Goal: Task Accomplishment & Management: Manage account settings

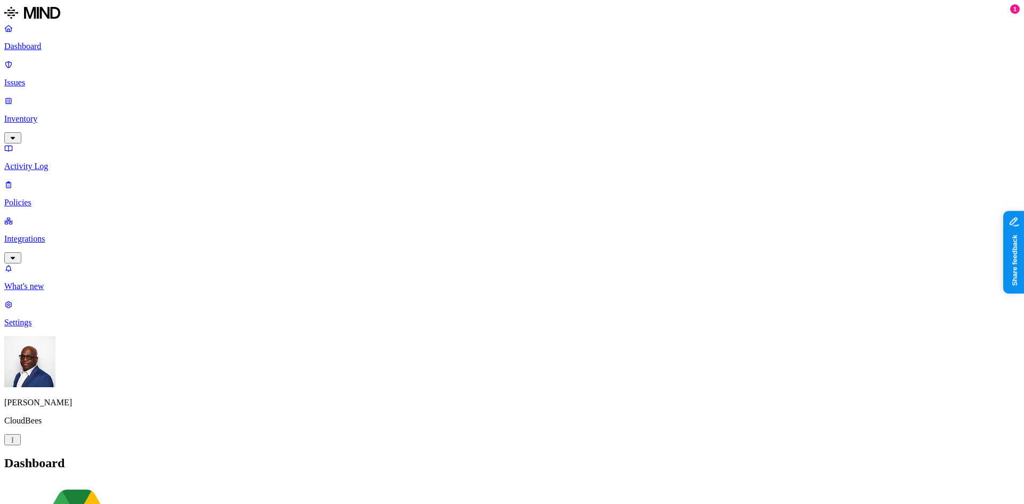
click at [13, 443] on icon "button" at bounding box center [12, 439] width 1 height 5
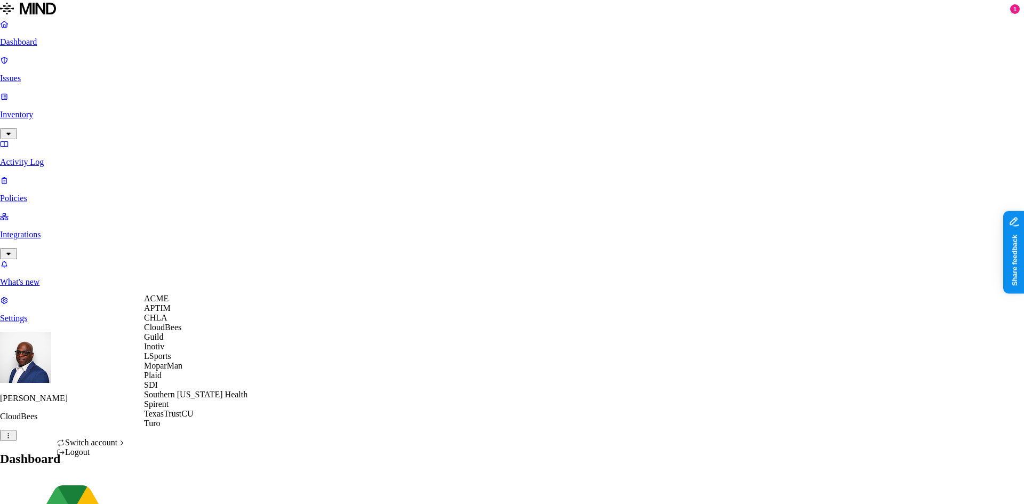
click at [94, 457] on div "Logout" at bounding box center [91, 453] width 69 height 10
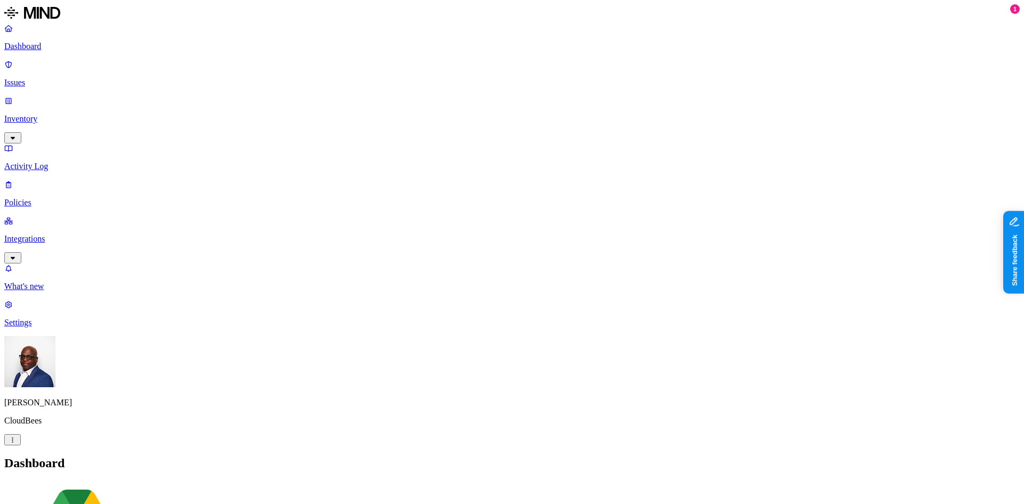
scroll to position [94, 0]
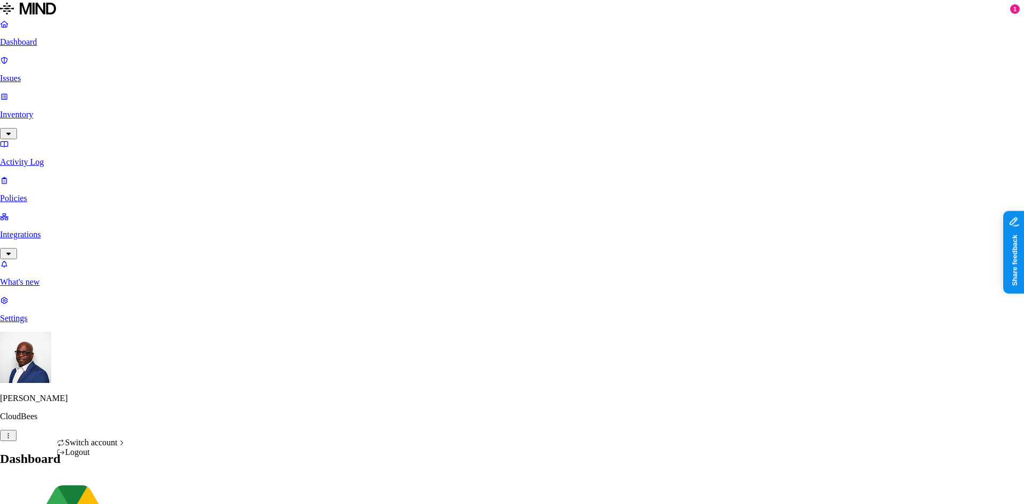
click at [172, 303] on div "ACME" at bounding box center [195, 299] width 103 height 10
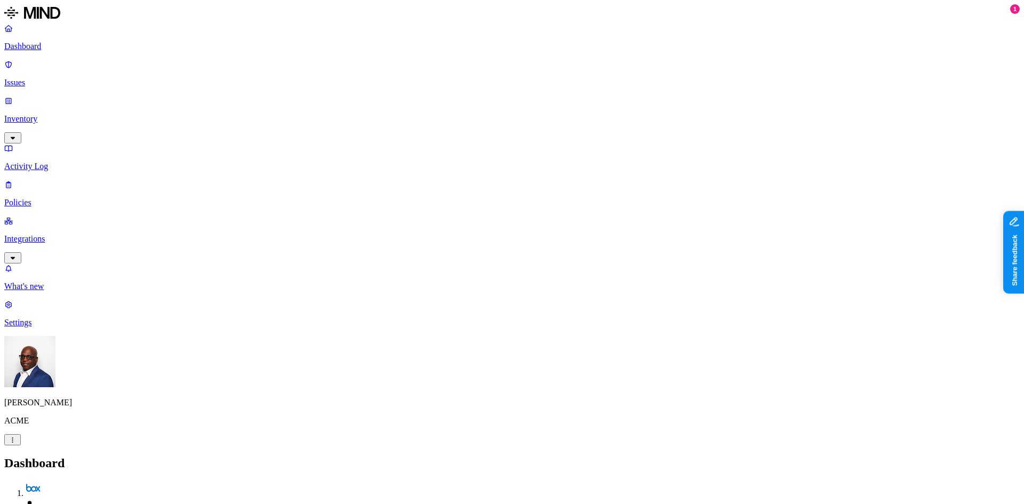
click at [73, 327] on nav "Dashboard Issues Inventory Activity Log Policies Integrations What's new 1 Sett…" at bounding box center [512, 175] width 1016 height 304
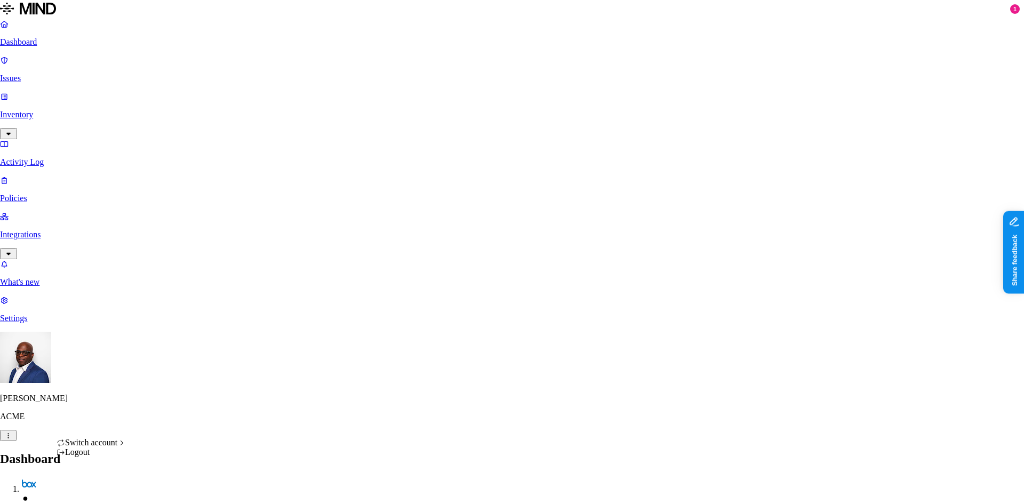
click at [78, 457] on div "Logout" at bounding box center [91, 453] width 69 height 10
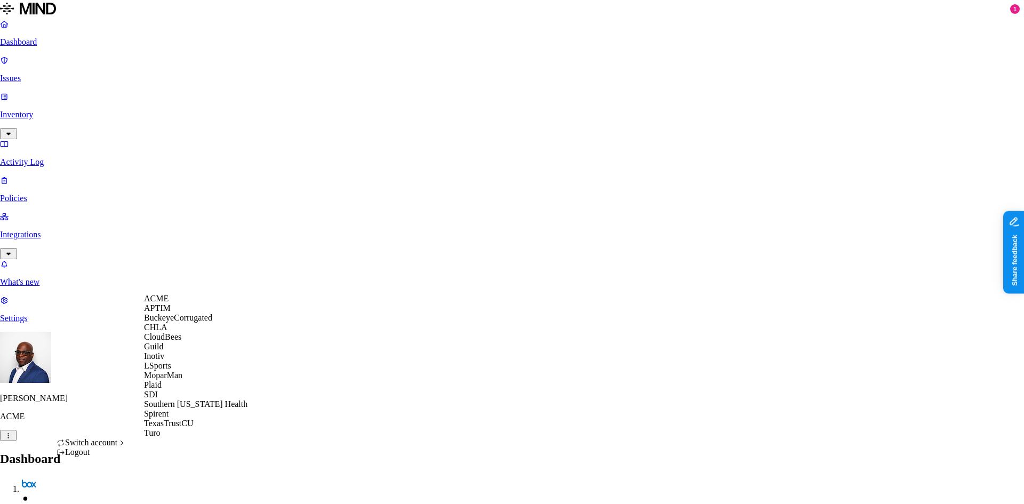
click at [187, 322] on span "BuckeyeCorrugated" at bounding box center [178, 317] width 68 height 9
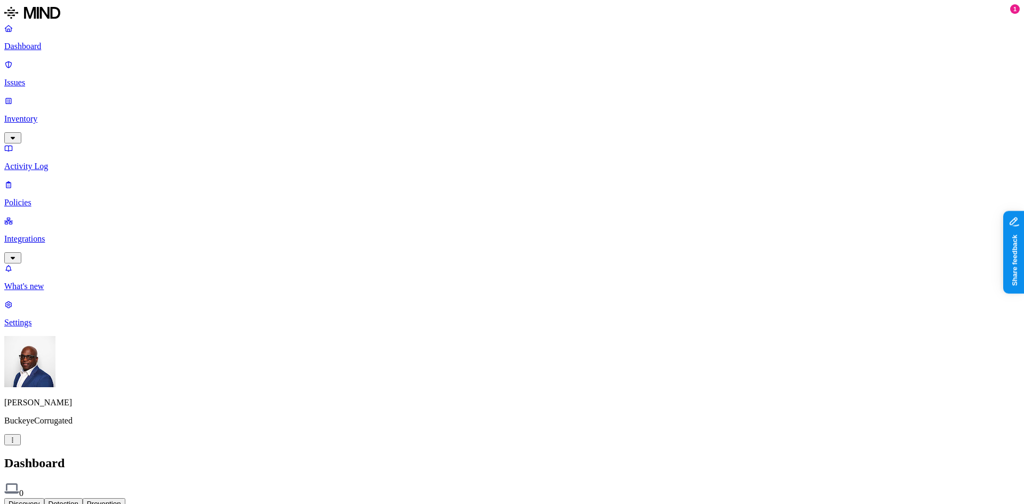
click at [51, 327] on p "Settings" at bounding box center [512, 323] width 1016 height 10
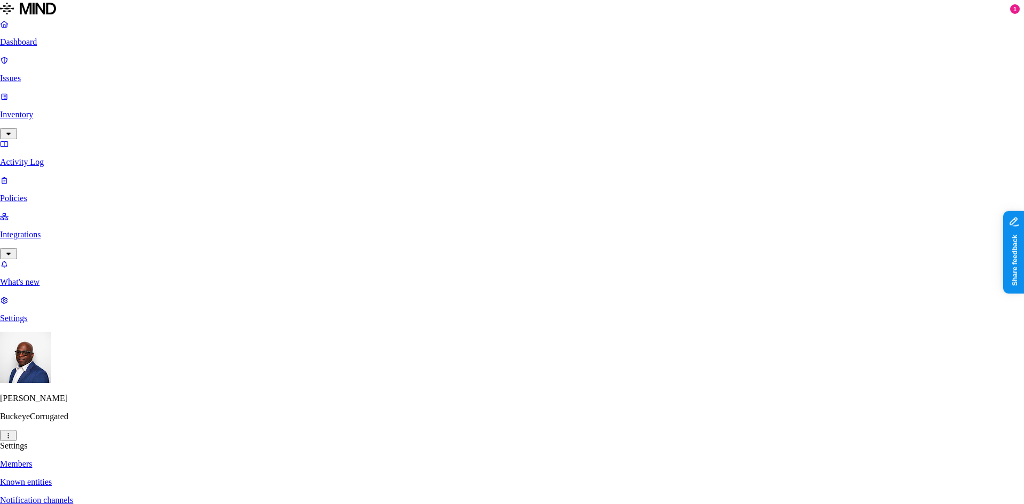
paste input "jkolligian@bcipkg.com"
type input "jkolligian@bcipkg.com"
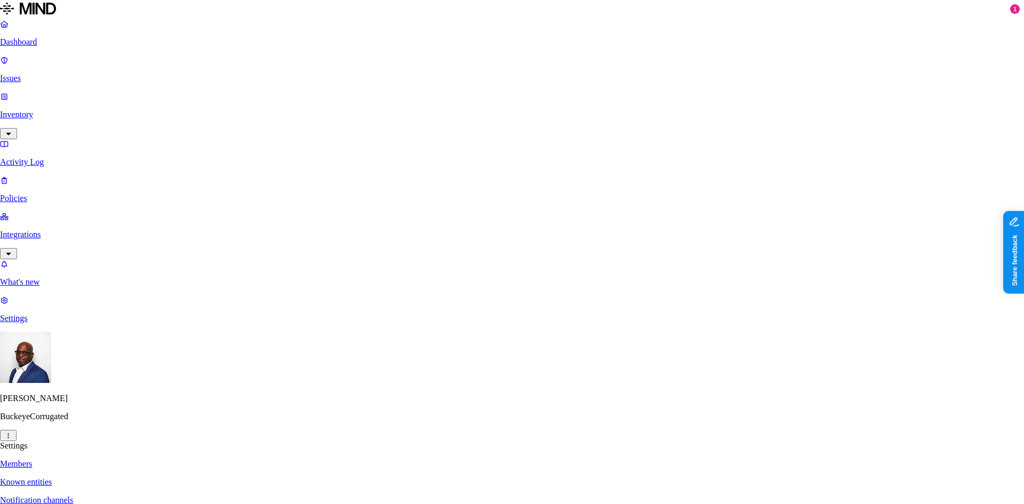
paste input "jkolligian@bcipkg.com"
type input "jkolligian@bcipkg.com"
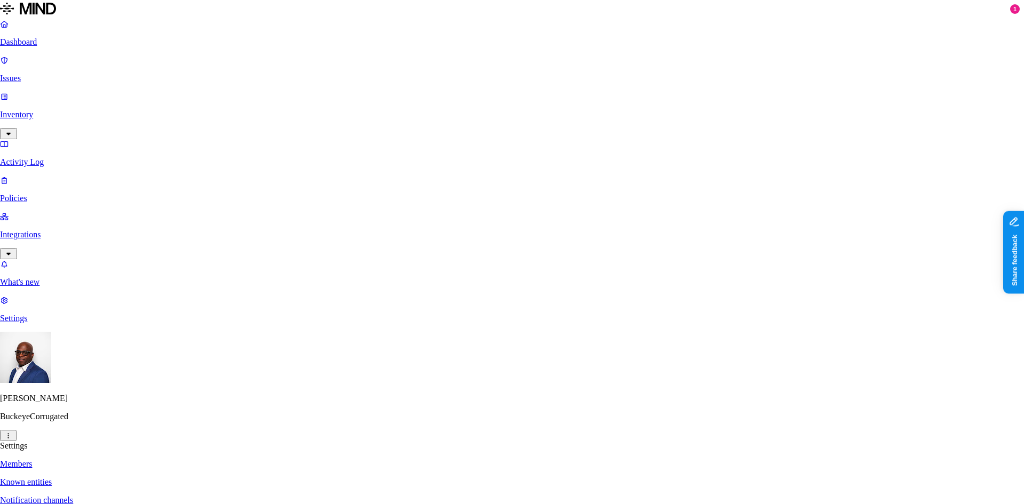
paste input "rwright@bcipkg.com"
type input "rwright@bcipkg.com"
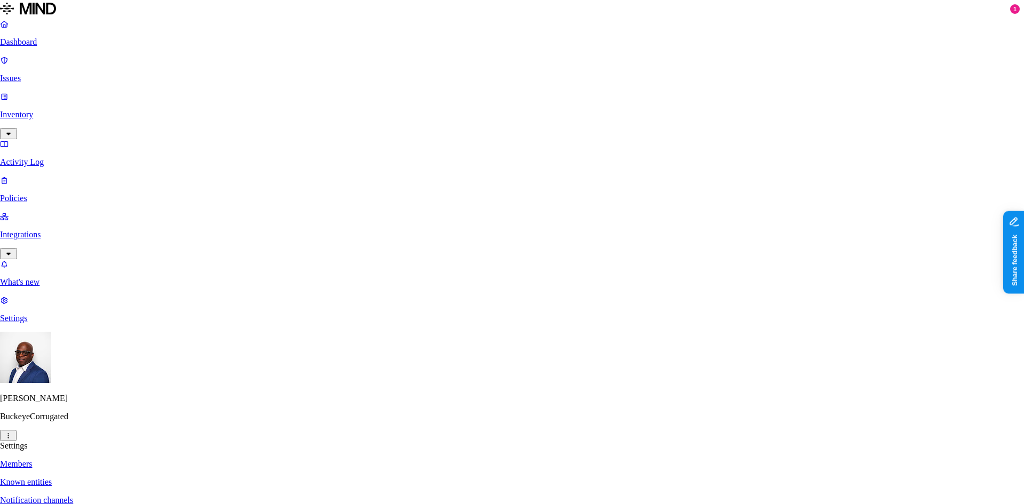
paste input "jpowell@bcipkg.com"
type input "jpowell@bcipkg.com"
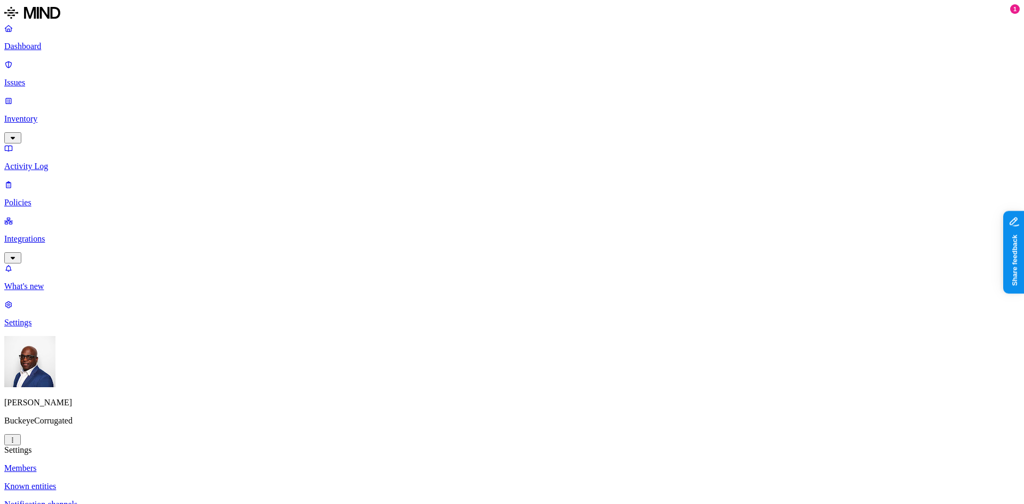
click at [102, 490] on html "Dashboard Issues Inventory Activity Log Policies Integrations What's new 1 Sett…" at bounding box center [512, 375] width 1024 height 750
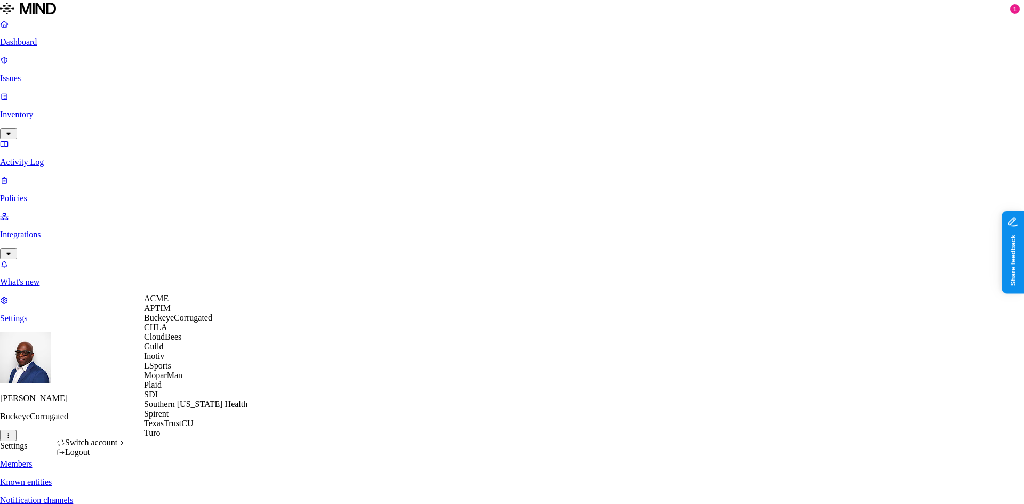
click at [166, 341] on span "CloudBees" at bounding box center [162, 336] width 37 height 9
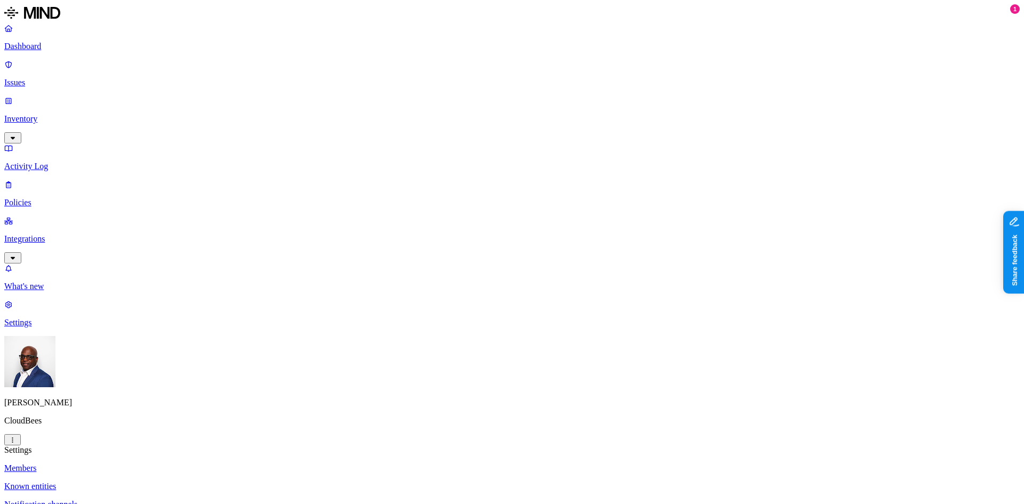
click at [39, 44] on p "Dashboard" at bounding box center [512, 47] width 1016 height 10
click at [29, 114] on p "Inventory" at bounding box center [512, 119] width 1016 height 10
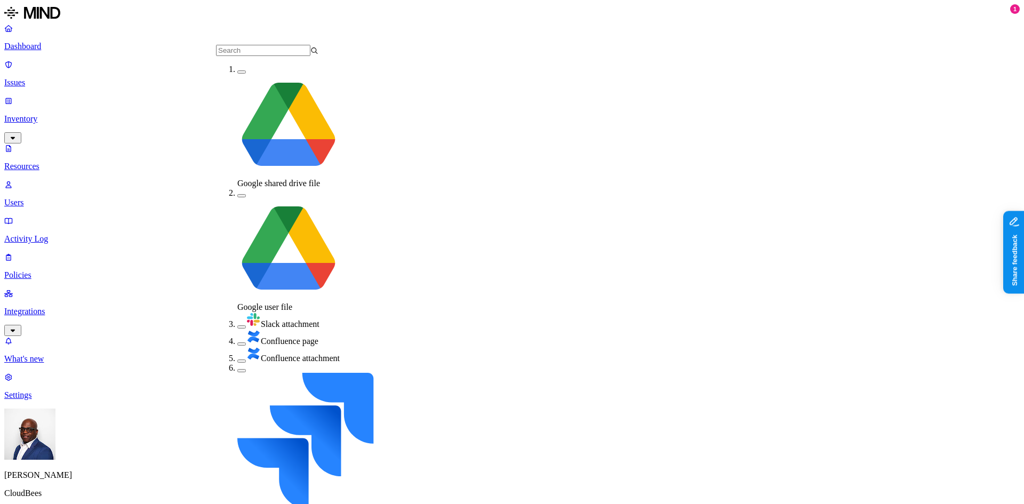
scroll to position [91, 0]
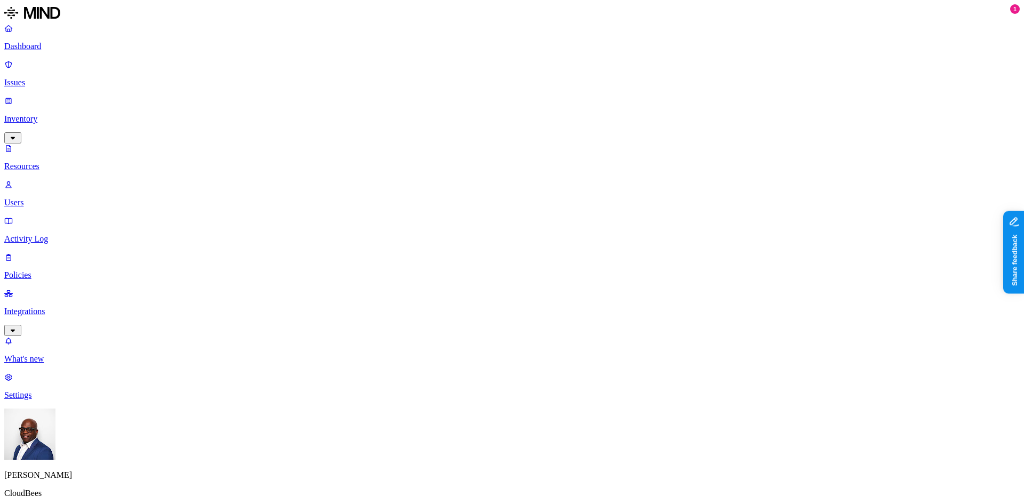
scroll to position [239, 0]
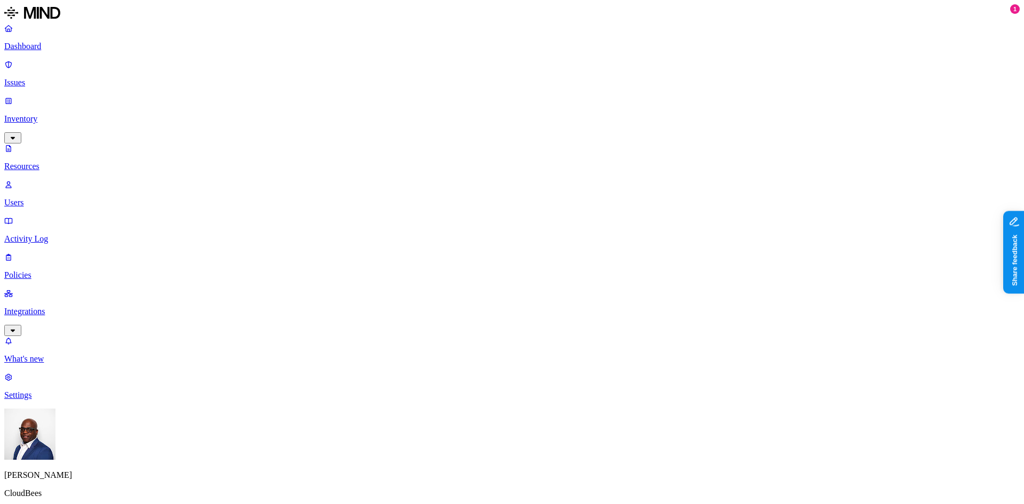
drag, startPoint x: 304, startPoint y: 53, endPoint x: 383, endPoint y: 49, distance: 79.6
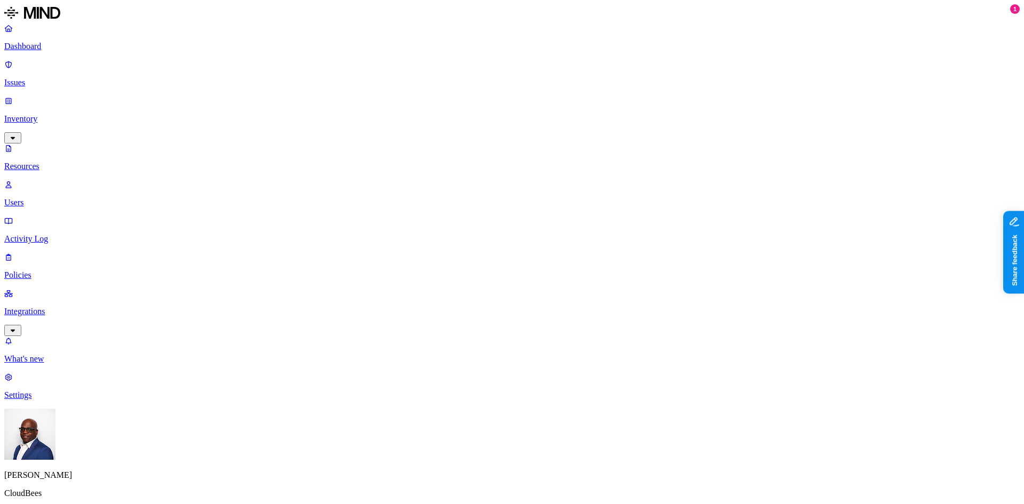
click at [58, 198] on p "Users" at bounding box center [512, 203] width 1016 height 10
click at [53, 234] on p "Activity Log" at bounding box center [512, 239] width 1016 height 10
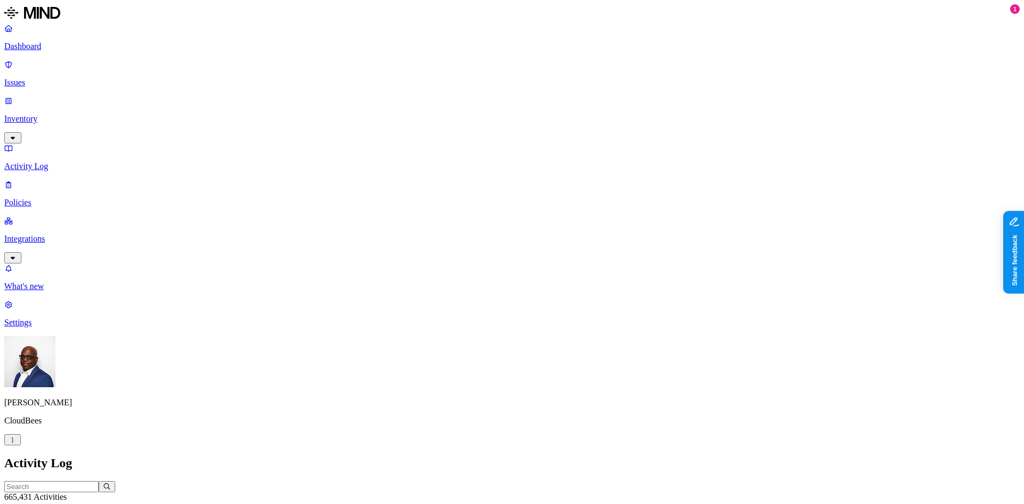
click at [69, 234] on p "Integrations" at bounding box center [512, 239] width 1016 height 10
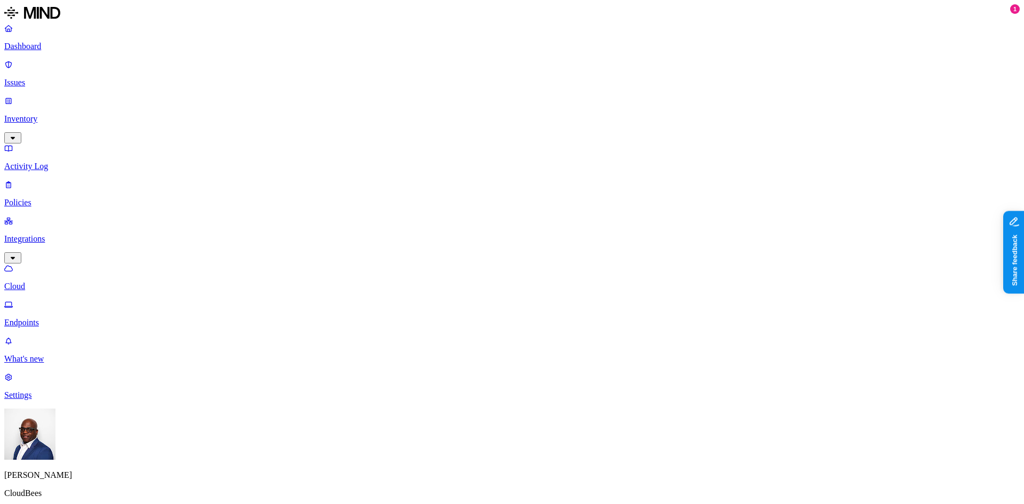
click at [47, 43] on p "Dashboard" at bounding box center [512, 47] width 1016 height 10
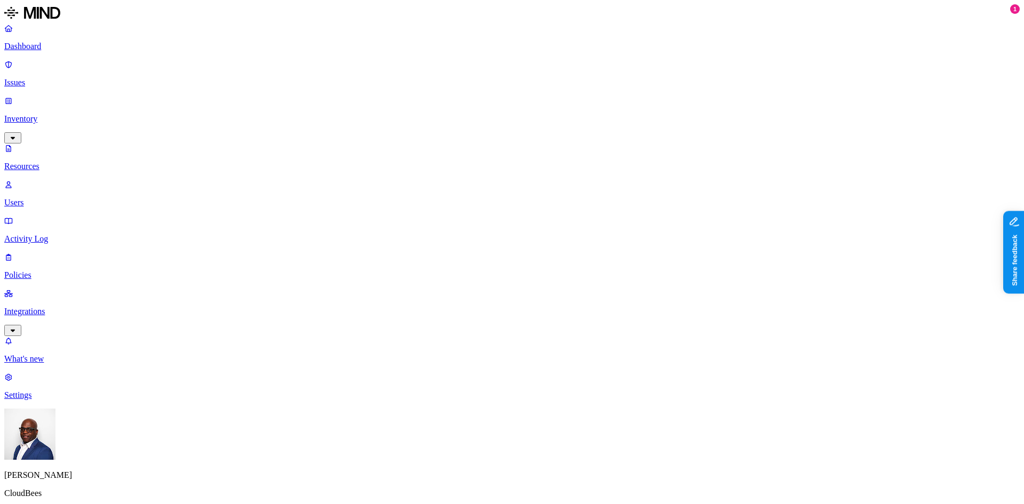
drag, startPoint x: 596, startPoint y: 269, endPoint x: 688, endPoint y: 164, distance: 139.5
click at [45, 46] on p "Dashboard" at bounding box center [512, 47] width 1016 height 10
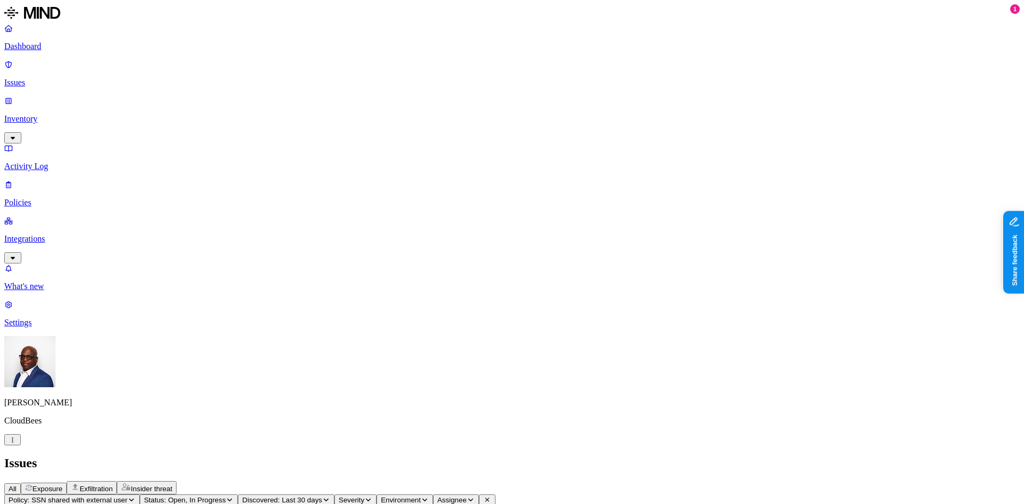
click at [44, 46] on p "Dashboard" at bounding box center [512, 47] width 1016 height 10
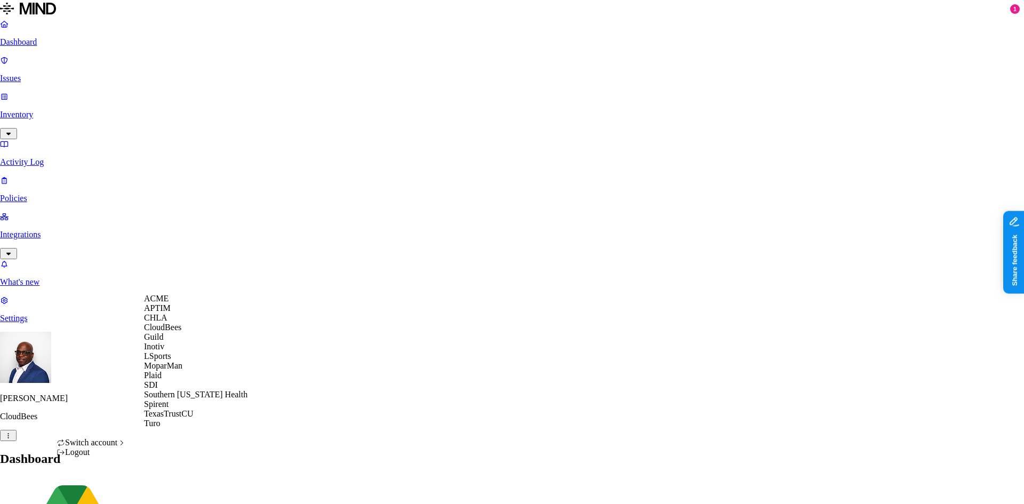
scroll to position [8, 0]
click at [166, 332] on span "CloudBees" at bounding box center [162, 327] width 37 height 9
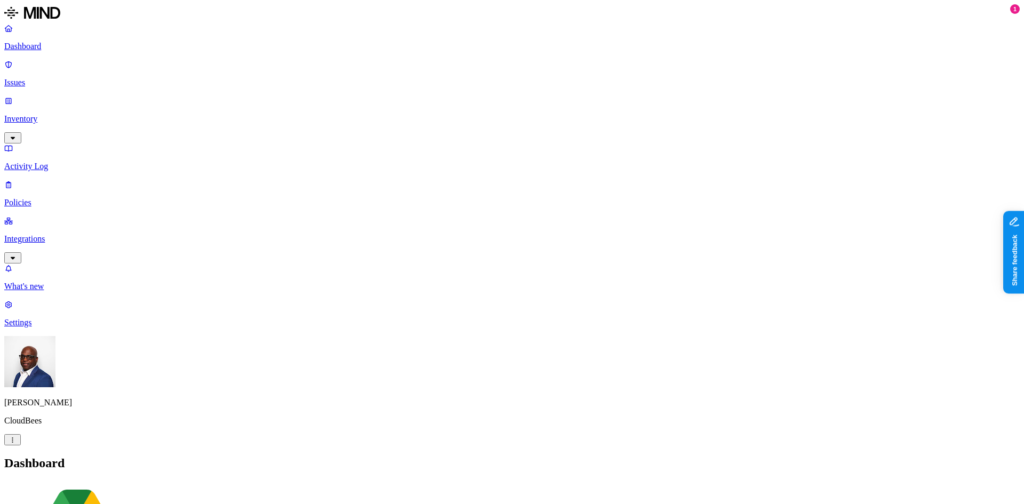
click at [36, 78] on p "Issues" at bounding box center [512, 83] width 1016 height 10
click at [42, 114] on p "Inventory" at bounding box center [512, 119] width 1016 height 10
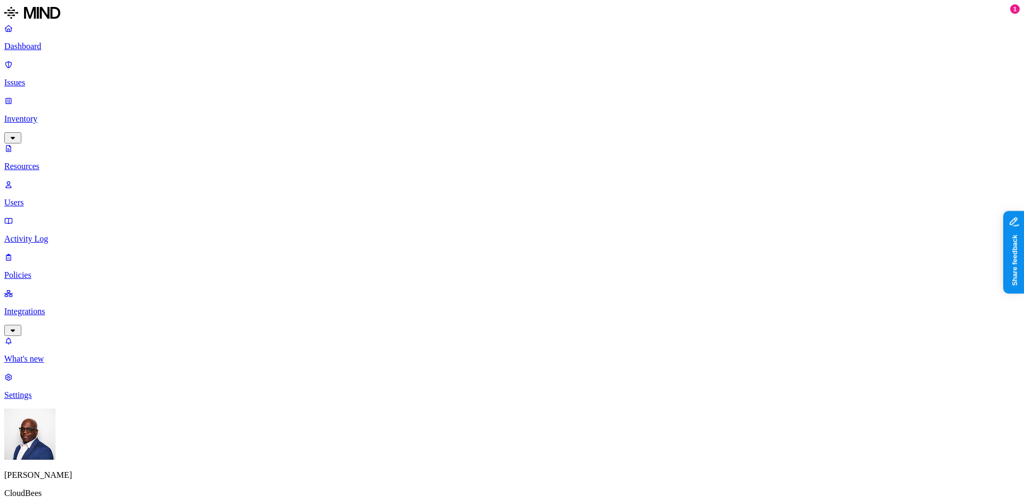
click at [51, 198] on p "Users" at bounding box center [512, 203] width 1016 height 10
click at [41, 307] on p "Integrations" at bounding box center [512, 312] width 1016 height 10
click at [41, 318] on p "Endpoints" at bounding box center [512, 323] width 1016 height 10
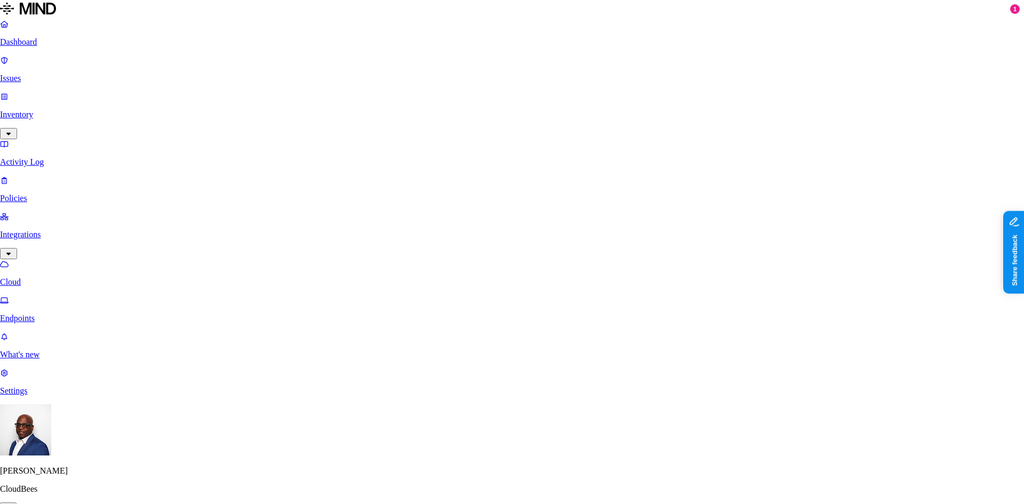
drag, startPoint x: 822, startPoint y: 101, endPoint x: 808, endPoint y: 88, distance: 19.2
click at [166, 303] on span "ACME" at bounding box center [156, 298] width 25 height 9
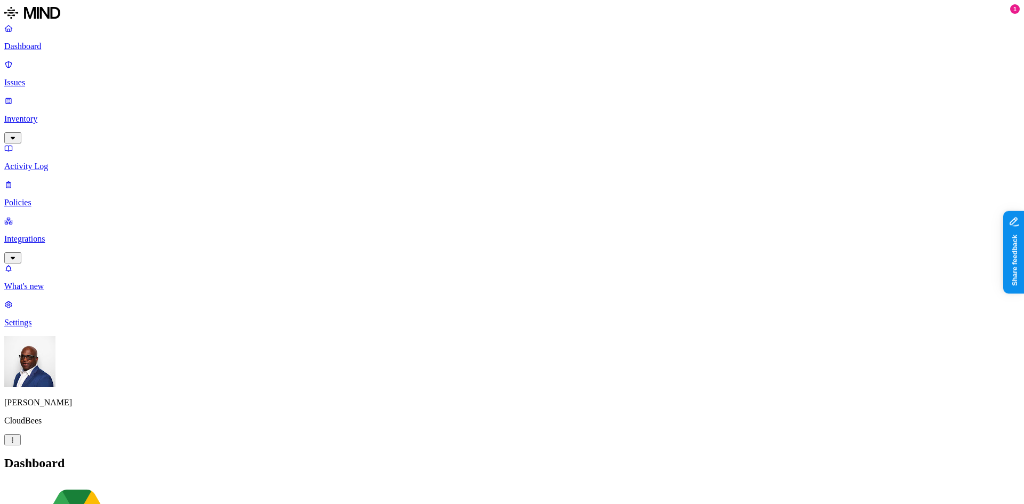
click at [50, 114] on p "Inventory" at bounding box center [512, 119] width 1016 height 10
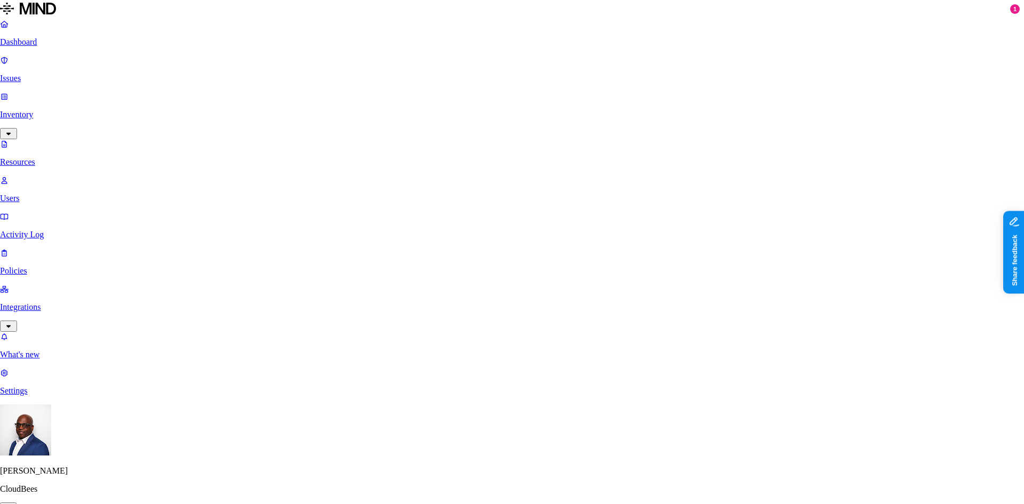
drag, startPoint x: 478, startPoint y: 218, endPoint x: 484, endPoint y: 152, distance: 65.9
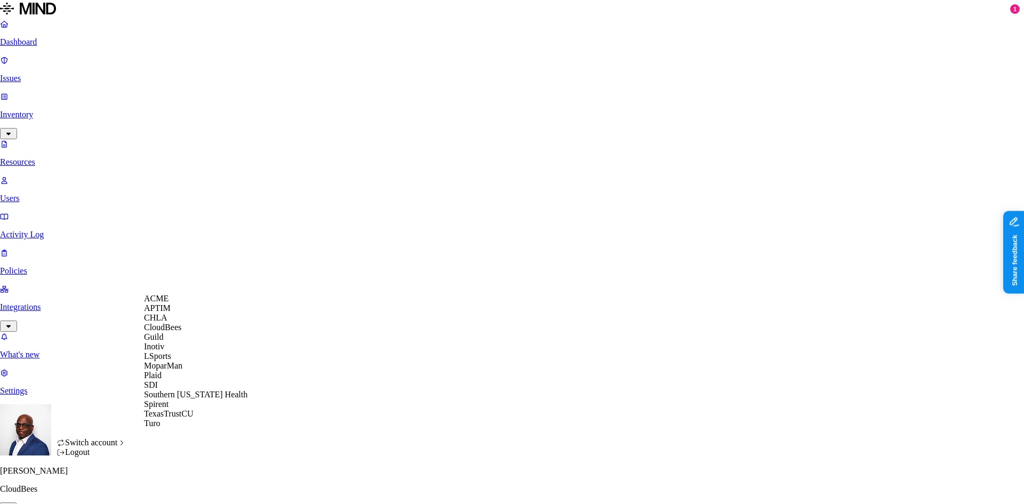
click at [176, 303] on div "ACME" at bounding box center [195, 299] width 103 height 10
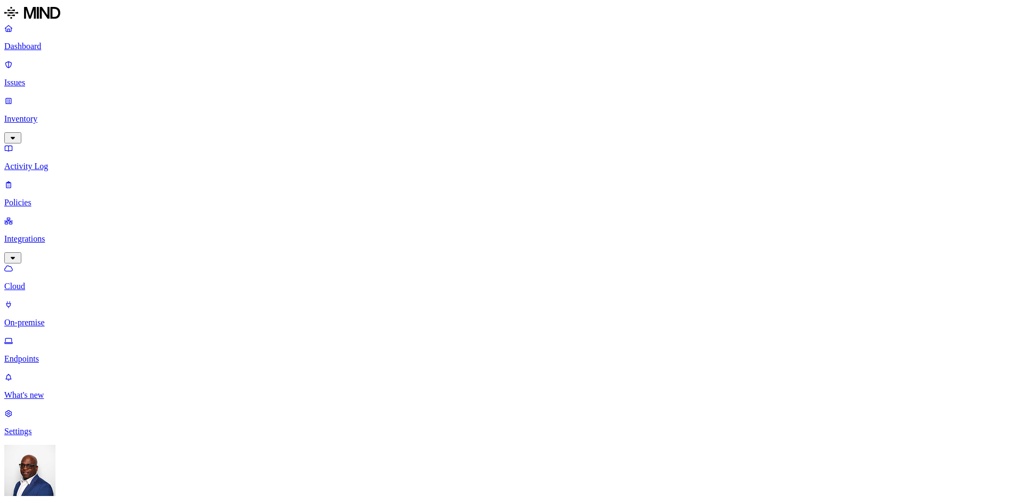
click at [65, 78] on p "Issues" at bounding box center [512, 83] width 1016 height 10
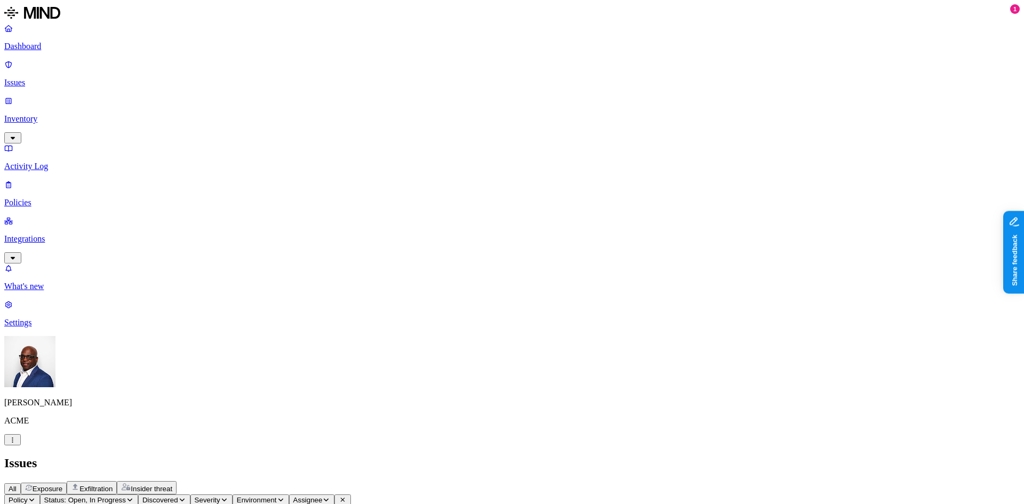
click at [57, 114] on p "Inventory" at bounding box center [512, 119] width 1016 height 10
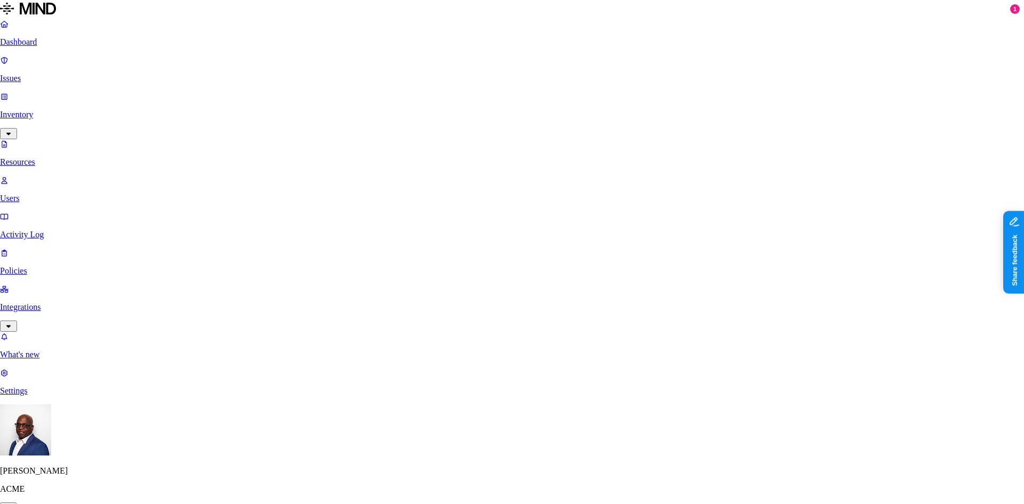
scroll to position [33, 0]
drag, startPoint x: 508, startPoint y: 133, endPoint x: 546, endPoint y: 145, distance: 39.1
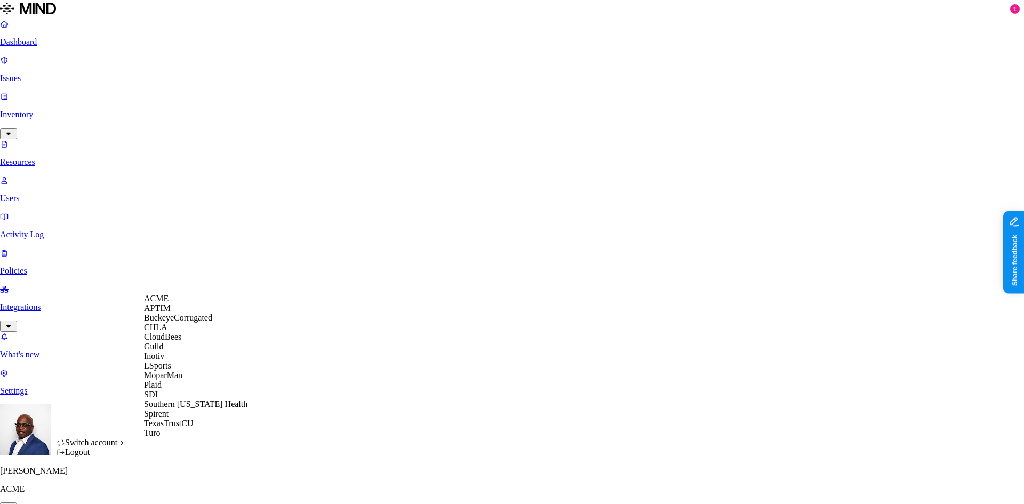
click at [181, 341] on span "CloudBees" at bounding box center [162, 336] width 37 height 9
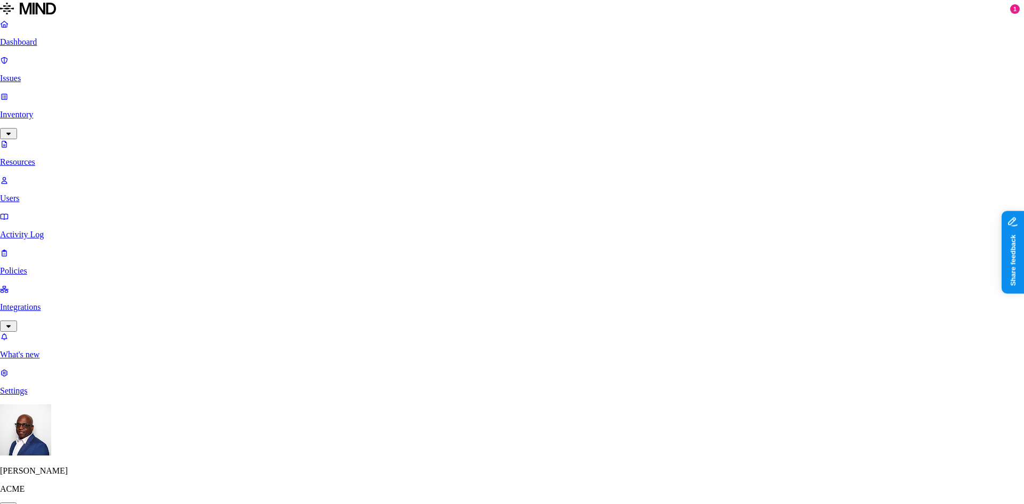
scroll to position [33, 0]
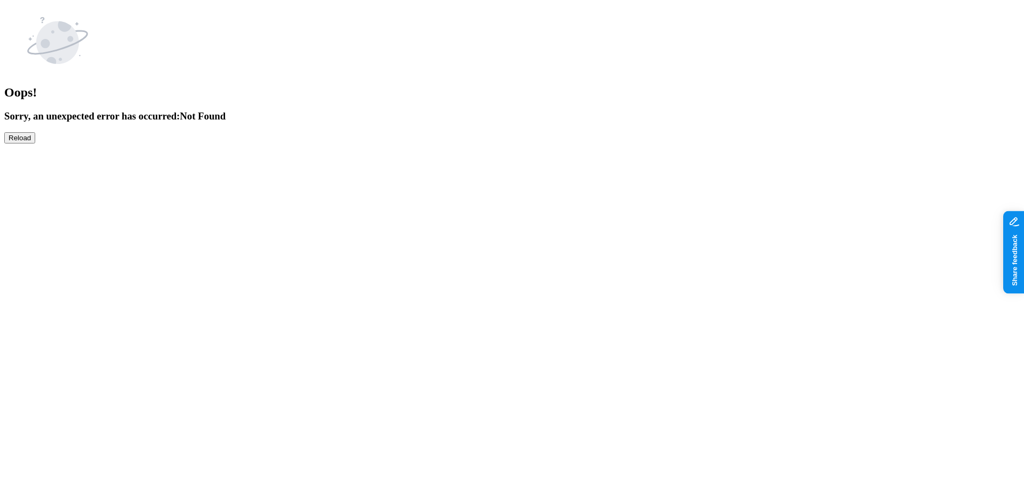
click at [35, 132] on button "Reload" at bounding box center [19, 137] width 31 height 11
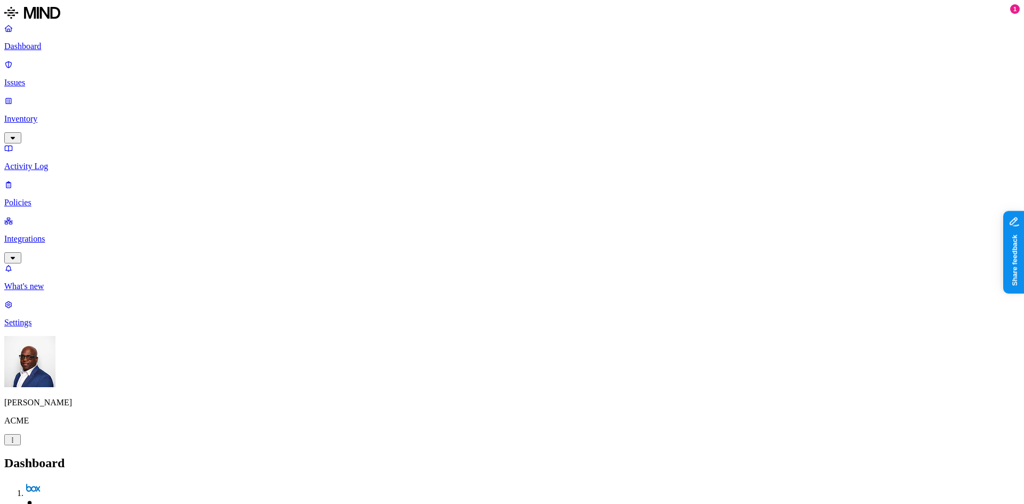
click at [57, 78] on p "Issues" at bounding box center [512, 83] width 1016 height 10
click at [51, 114] on p "Inventory" at bounding box center [512, 119] width 1016 height 10
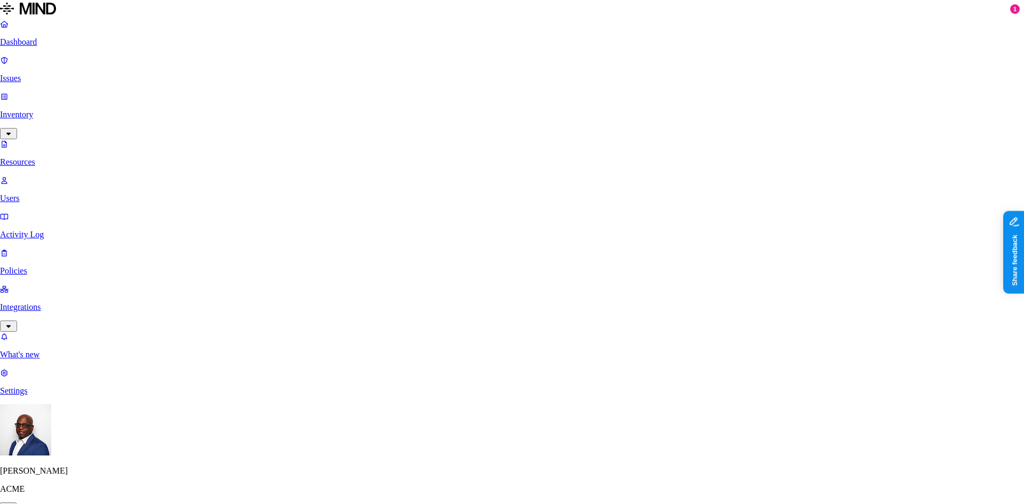
scroll to position [33, 0]
drag, startPoint x: 508, startPoint y: 132, endPoint x: 552, endPoint y: 143, distance: 44.6
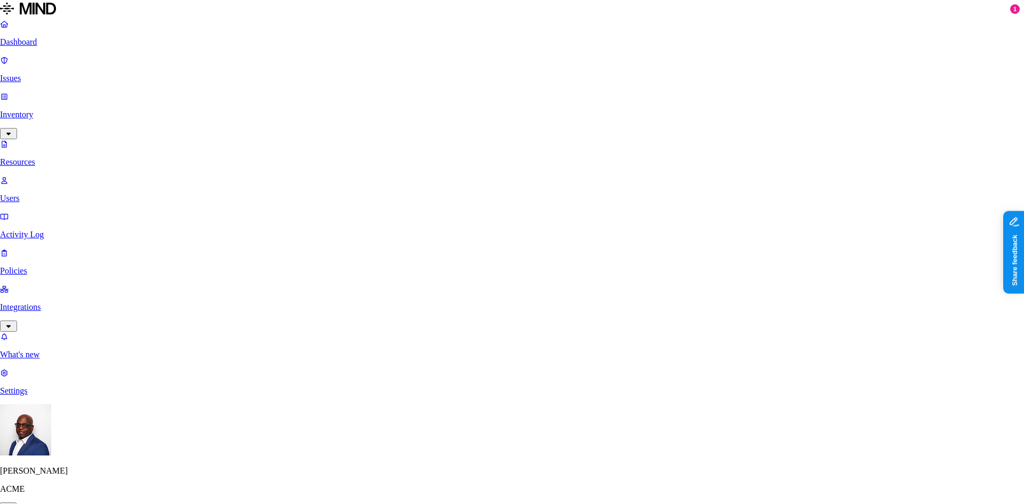
scroll to position [33, 0]
drag, startPoint x: 506, startPoint y: 133, endPoint x: 586, endPoint y: 138, distance: 80.2
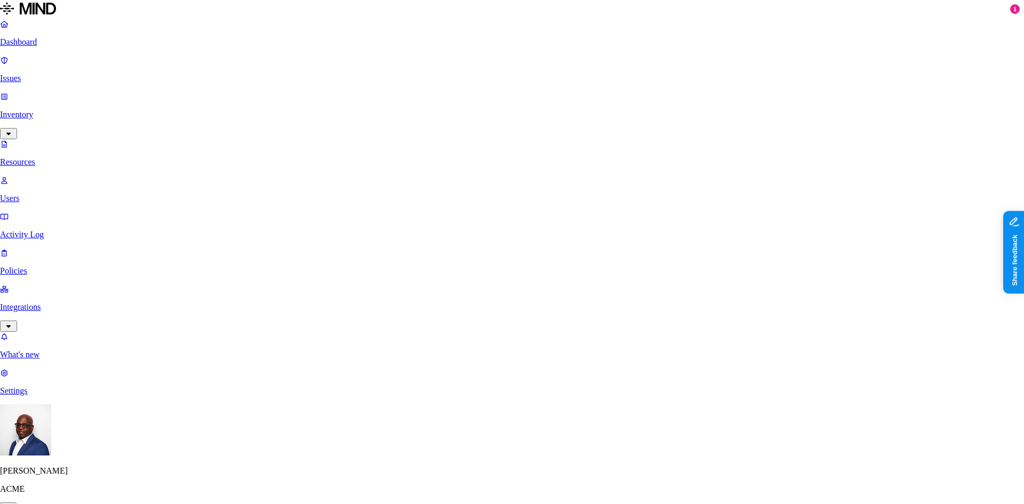
drag, startPoint x: 415, startPoint y: 211, endPoint x: 467, endPoint y: 212, distance: 52.3
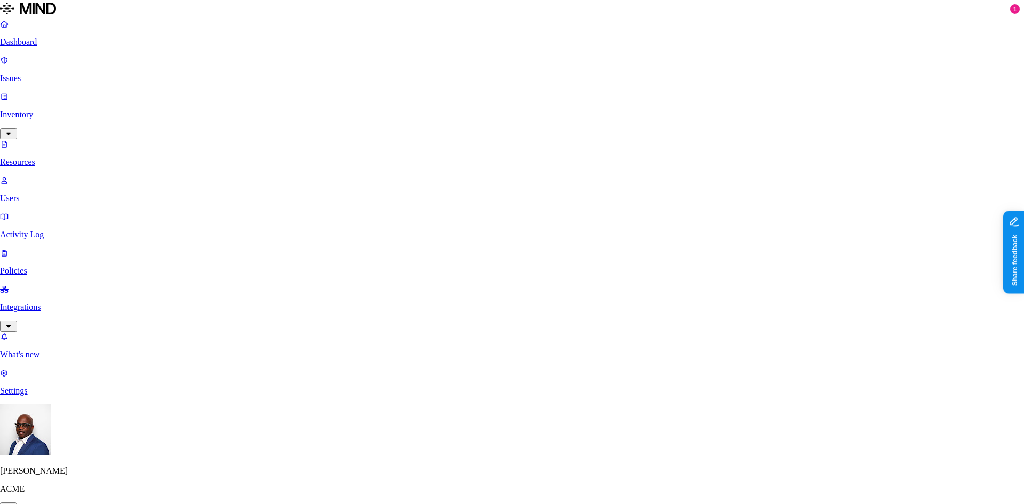
drag, startPoint x: 483, startPoint y: 208, endPoint x: 412, endPoint y: 211, distance: 71.5
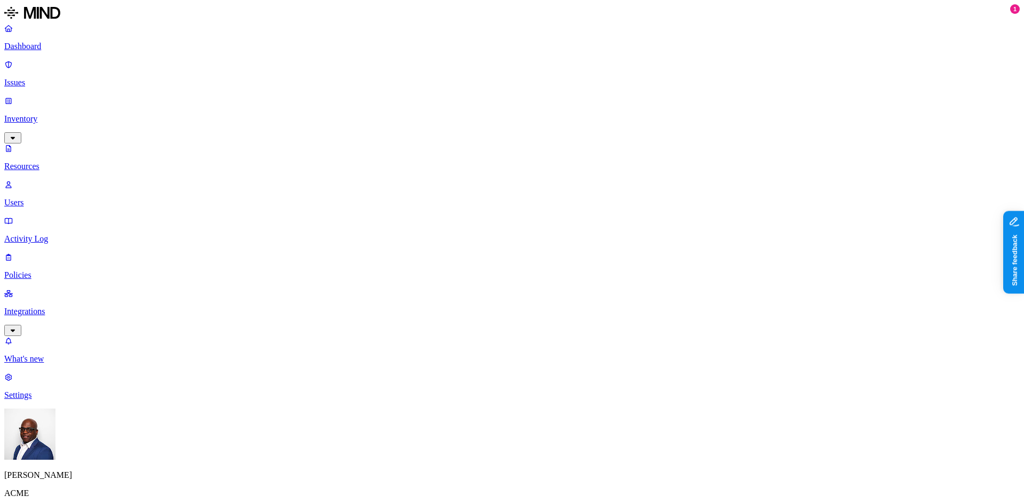
click at [533, 169] on div "External users" at bounding box center [533, 188] width 0 height 38
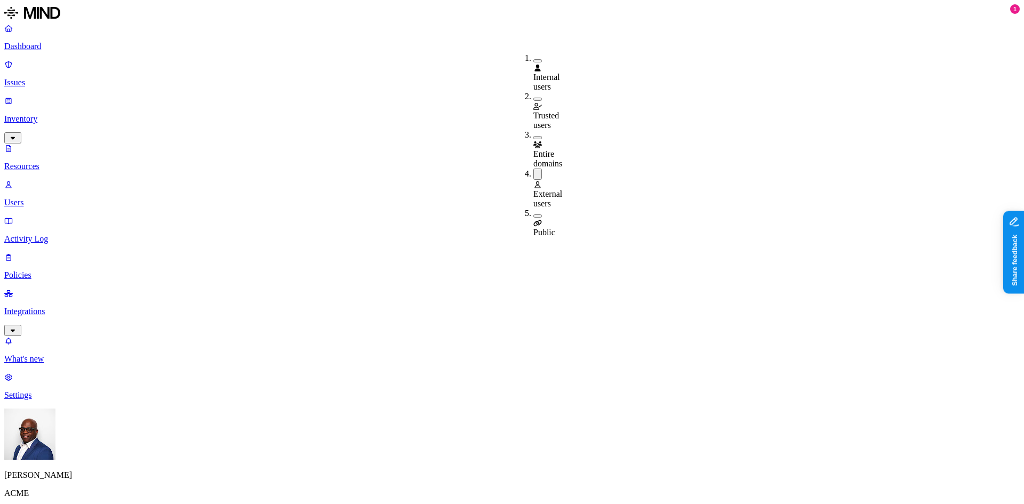
click at [533, 214] on button "button" at bounding box center [537, 215] width 9 height 3
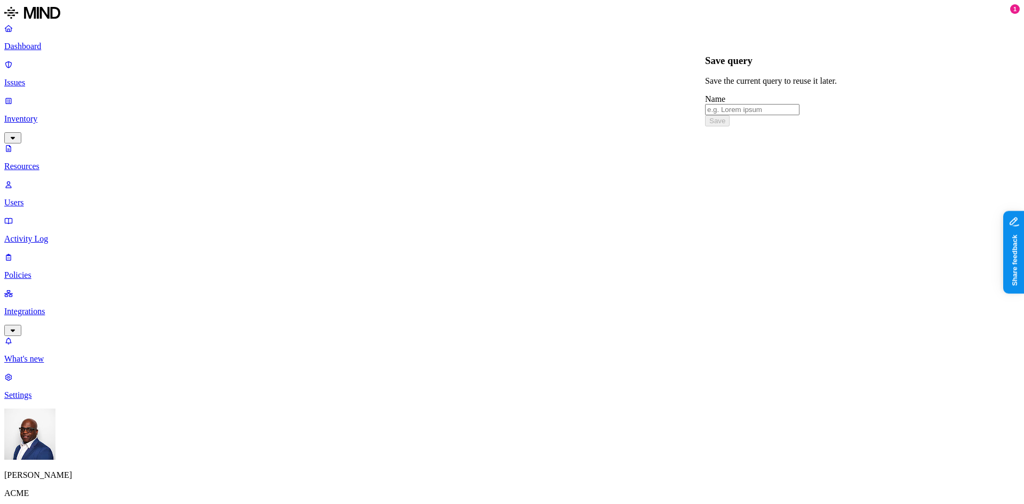
click at [753, 108] on input "text" at bounding box center [752, 109] width 94 height 11
drag, startPoint x: 798, startPoint y: 111, endPoint x: 723, endPoint y: 108, distance: 75.3
click at [717, 109] on input "Link Shared PCI data" at bounding box center [752, 109] width 94 height 11
type input "Link Shared PCI data"
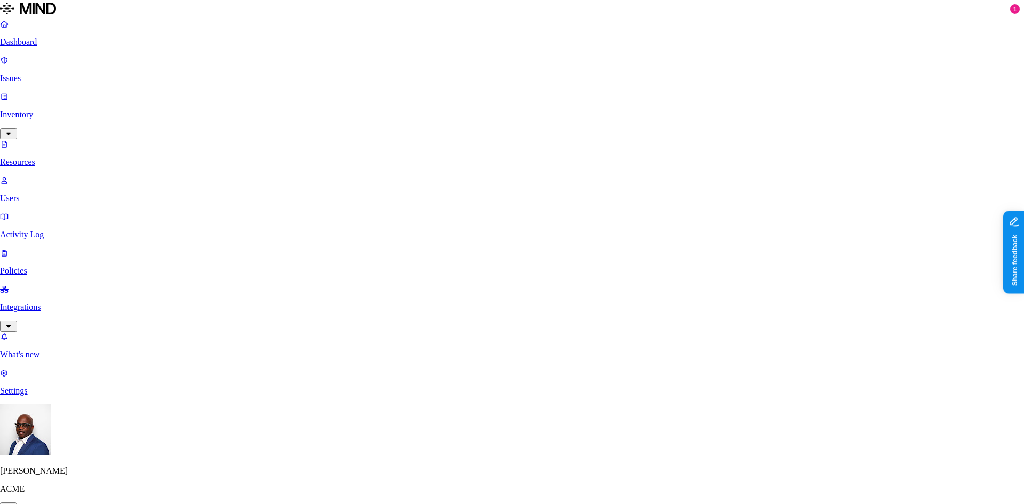
scroll to position [33, 0]
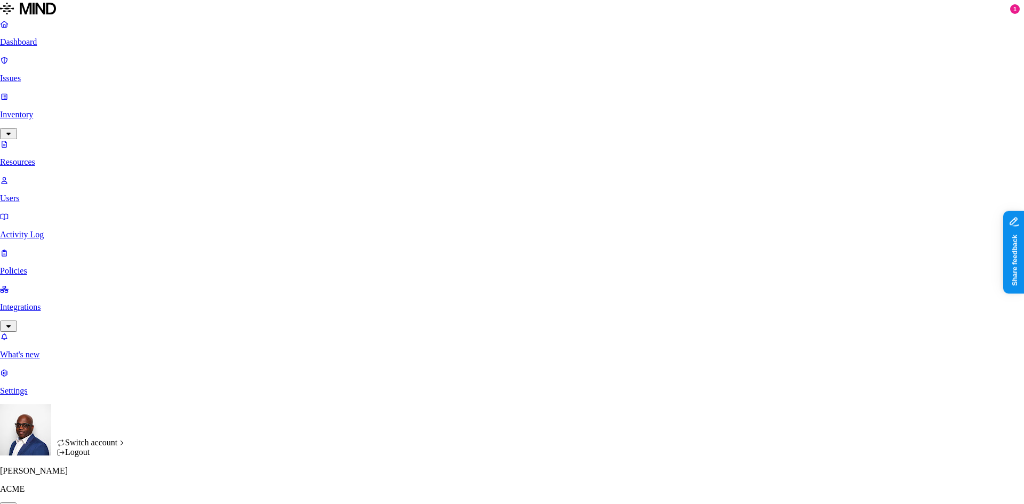
click at [177, 341] on span "CloudBees" at bounding box center [162, 336] width 37 height 9
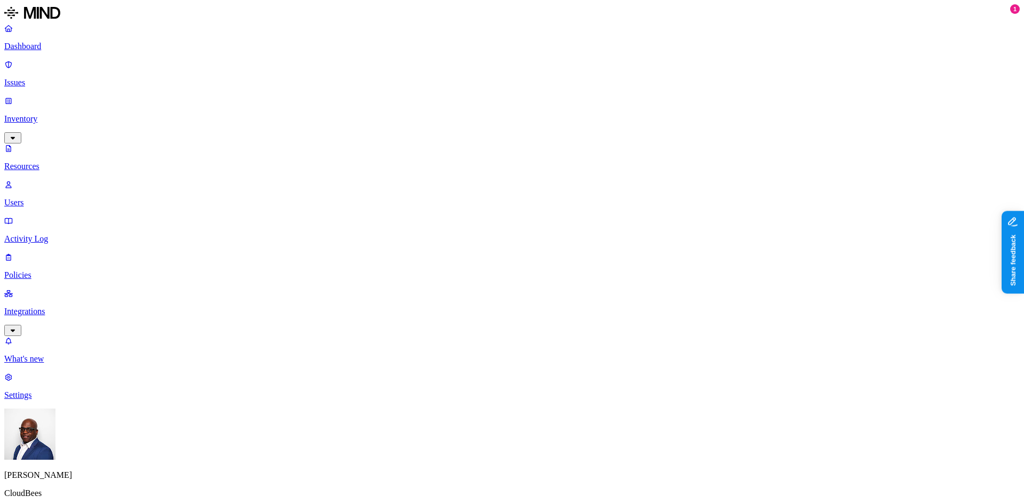
click at [47, 319] on nav "Dashboard Issues Inventory Resources Users Activity Log Policies Integrations W…" at bounding box center [512, 211] width 1016 height 377
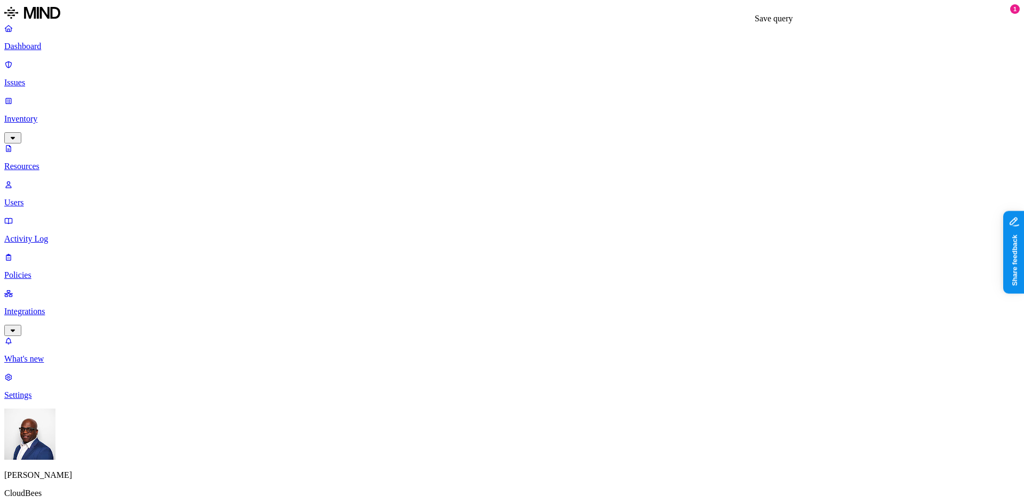
click at [761, 109] on input "text" at bounding box center [725, 109] width 94 height 11
type input "Valid AWS Key"
click at [702, 126] on button "Save" at bounding box center [690, 120] width 25 height 11
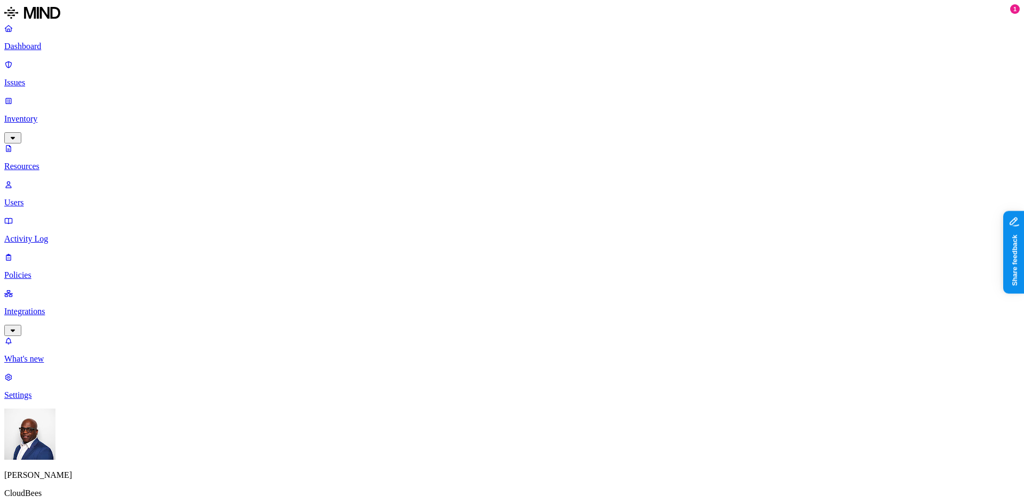
click at [729, 107] on input "text" at bounding box center [725, 109] width 94 height 11
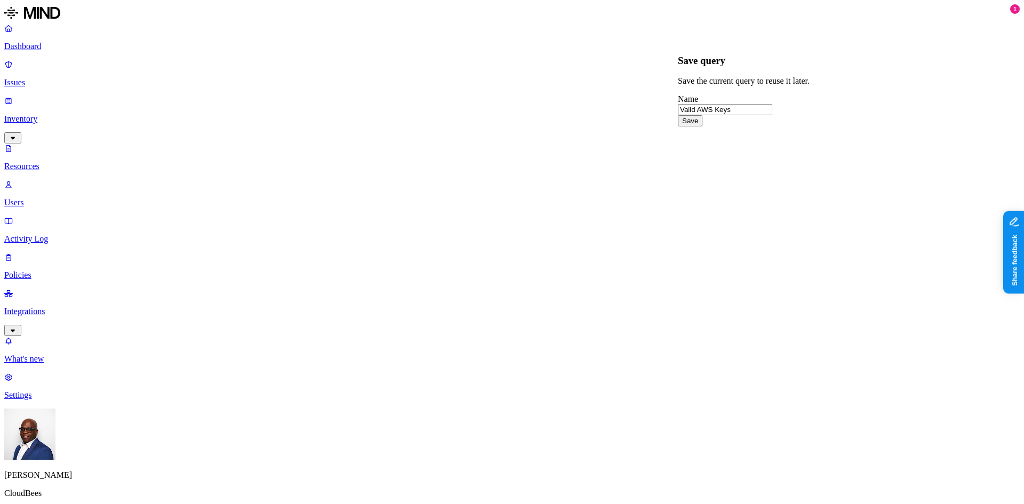
type input "Valid AWS Keys"
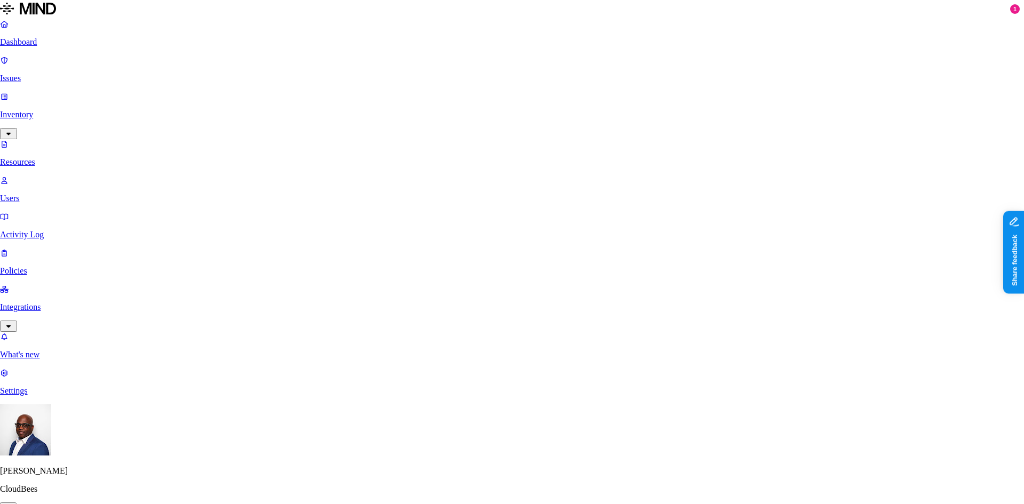
drag, startPoint x: 893, startPoint y: 11, endPoint x: 866, endPoint y: 4, distance: 27.4
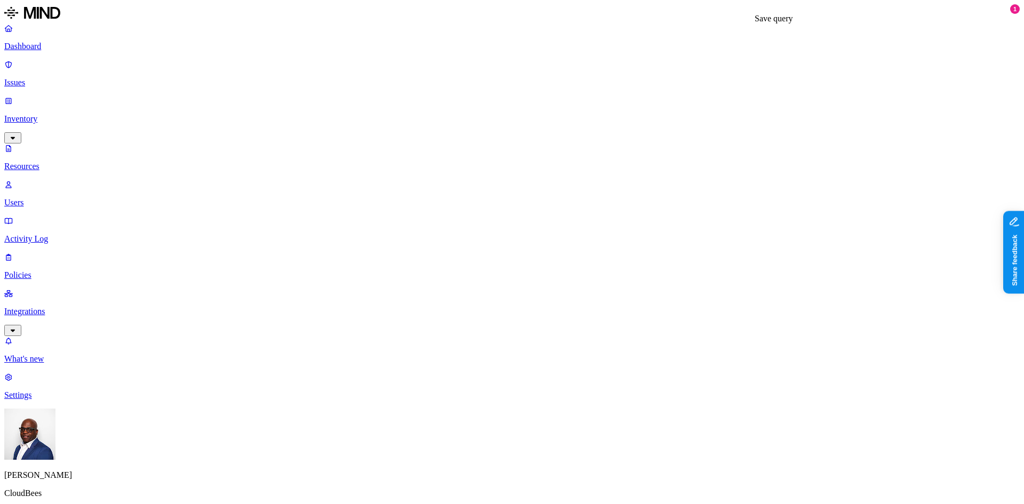
click at [722, 110] on input "text" at bounding box center [725, 109] width 94 height 11
type input "Link Shared AWS Creds"
click at [702, 126] on button "Save" at bounding box center [690, 120] width 25 height 11
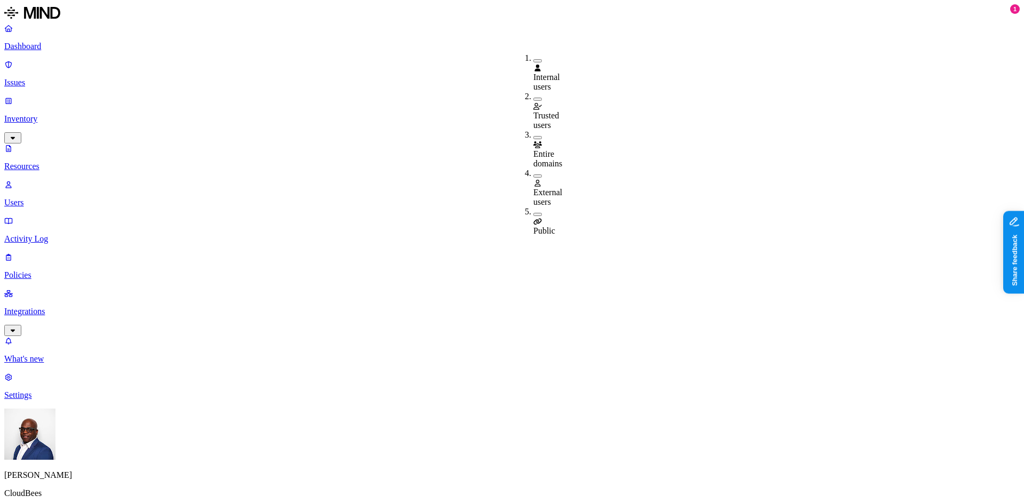
click at [533, 213] on button "button" at bounding box center [537, 214] width 9 height 3
click at [533, 174] on button "button" at bounding box center [537, 175] width 9 height 3
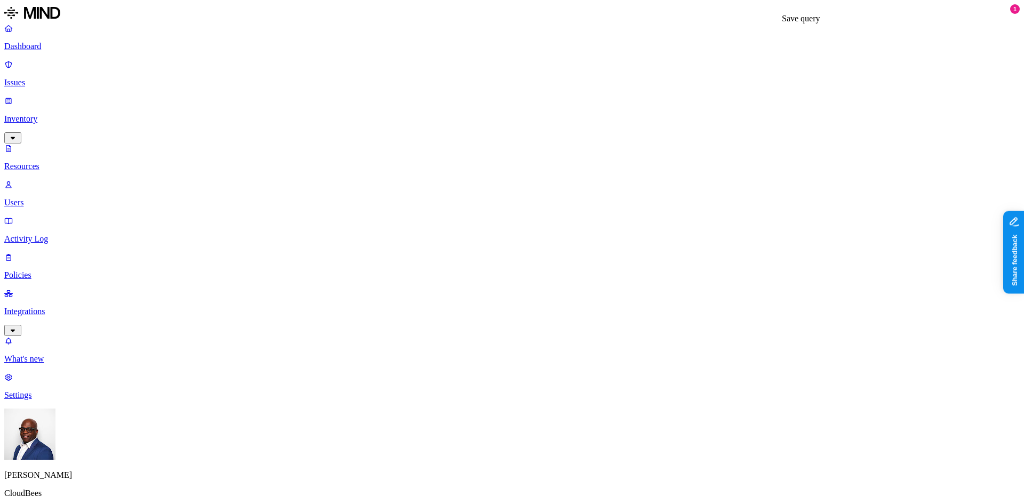
type input "Link Shared PCI data"
click at [730, 126] on button "Save" at bounding box center [717, 120] width 25 height 11
drag, startPoint x: 302, startPoint y: 62, endPoint x: 380, endPoint y: 71, distance: 77.9
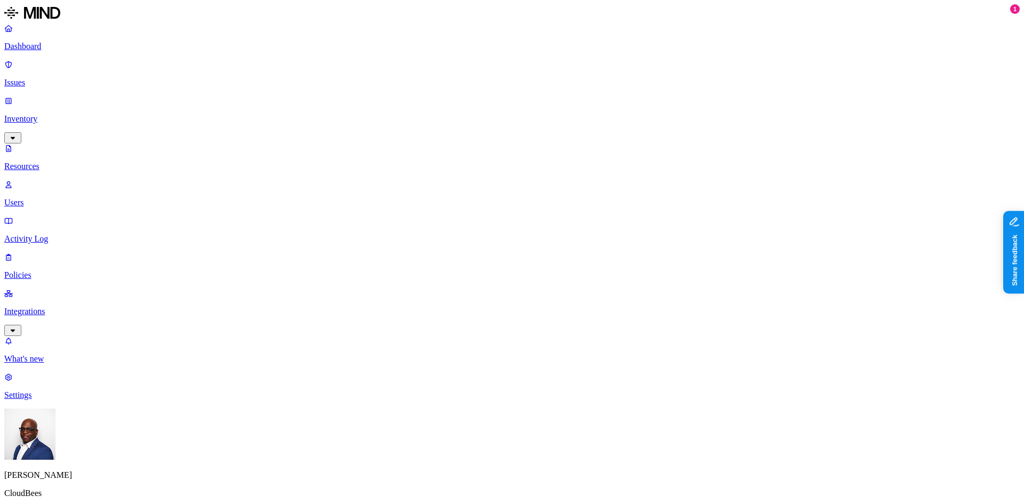
click at [318, 108] on button "button" at bounding box center [322, 109] width 9 height 3
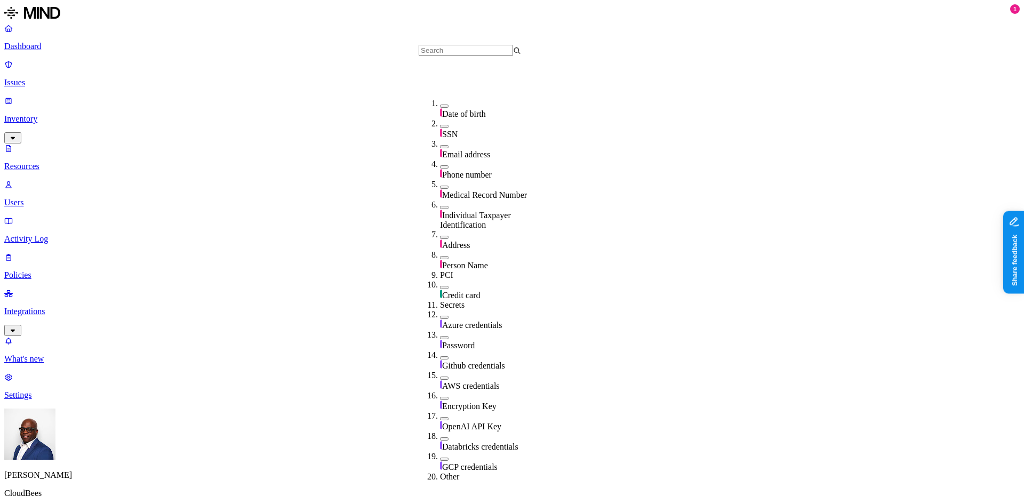
scroll to position [135, 0]
click at [440, 286] on button "button" at bounding box center [444, 287] width 9 height 3
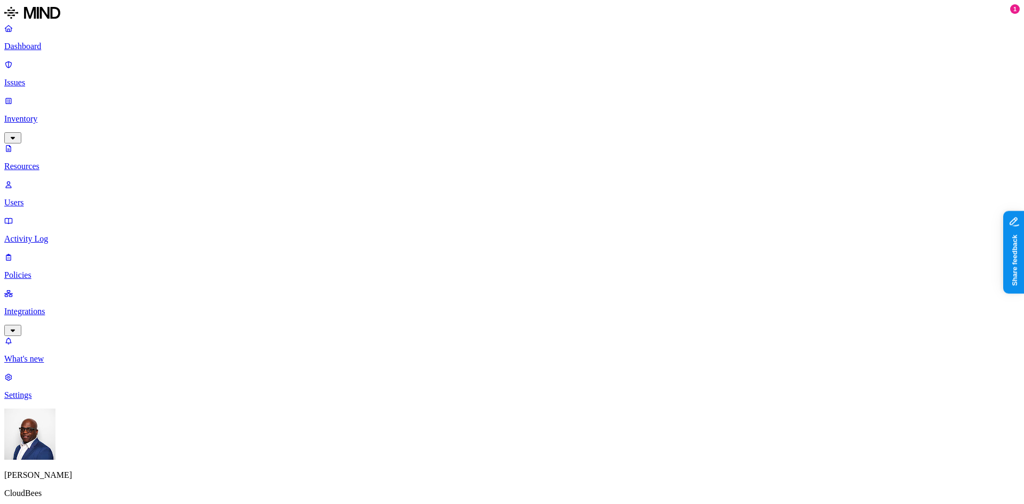
scroll to position [239, 0]
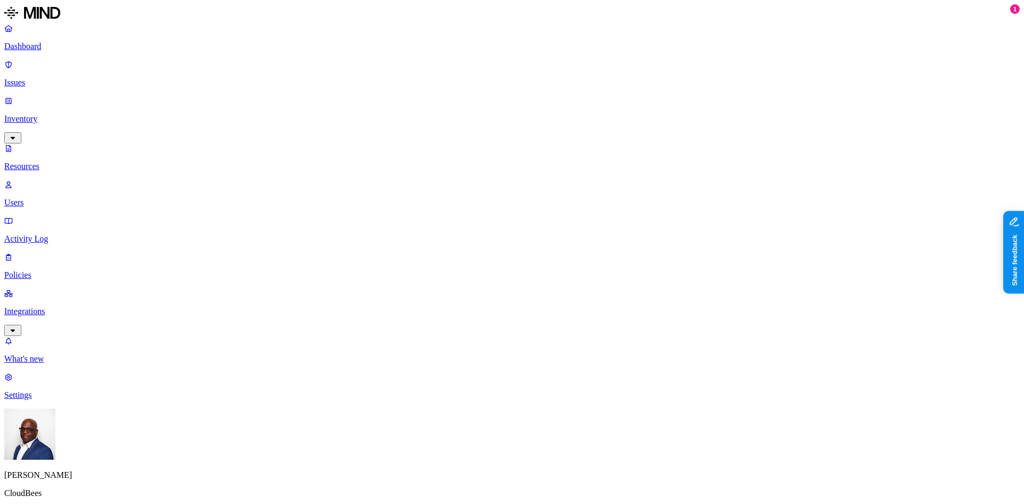
scroll to position [239, 0]
click at [568, 174] on button "button" at bounding box center [572, 175] width 9 height 3
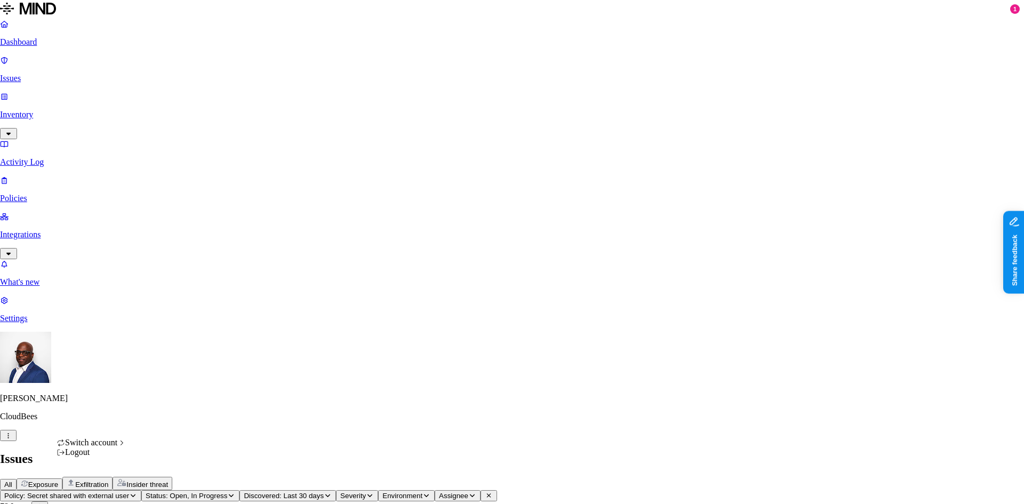
click at [185, 322] on span "BuckeyeCorrugated" at bounding box center [178, 317] width 68 height 9
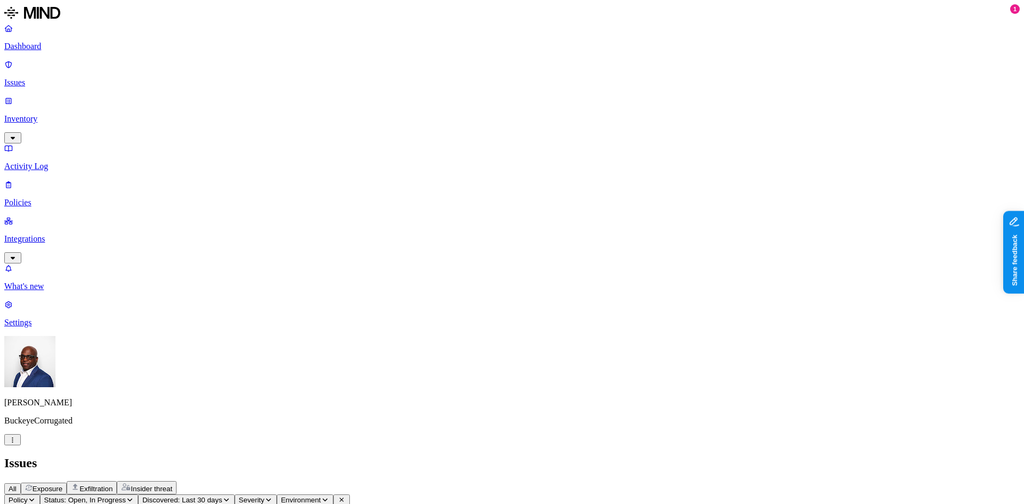
click at [50, 327] on p "Settings" at bounding box center [512, 323] width 1016 height 10
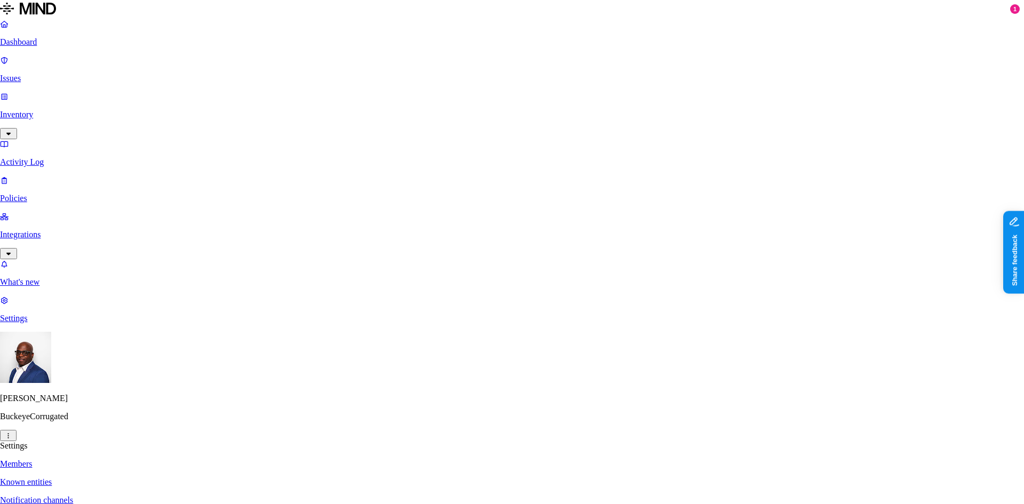
drag, startPoint x: 542, startPoint y: 95, endPoint x: 596, endPoint y: 97, distance: 53.9
drag, startPoint x: 572, startPoint y: 100, endPoint x: 558, endPoint y: 95, distance: 15.4
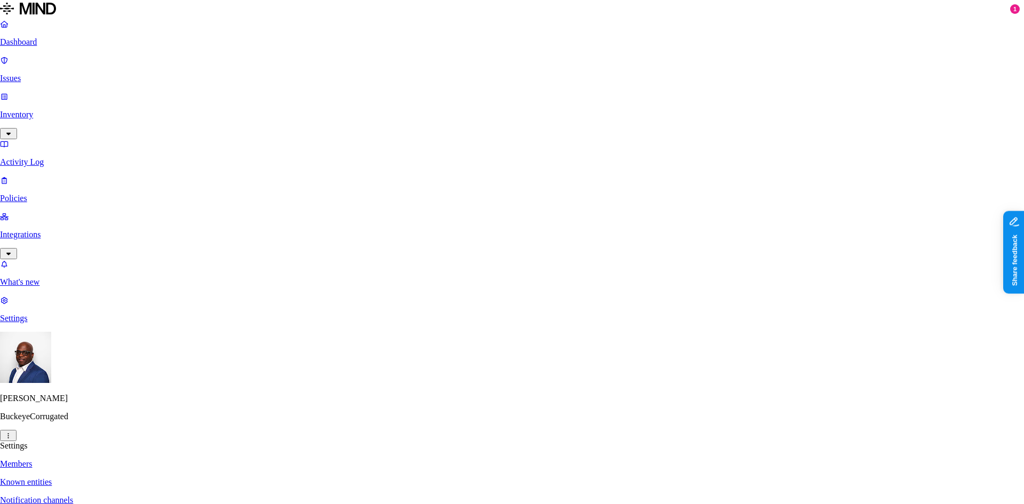
drag, startPoint x: 544, startPoint y: 93, endPoint x: 605, endPoint y: 93, distance: 61.9
copy p "[EMAIL_ADDRESS][DOMAIN_NAME]"
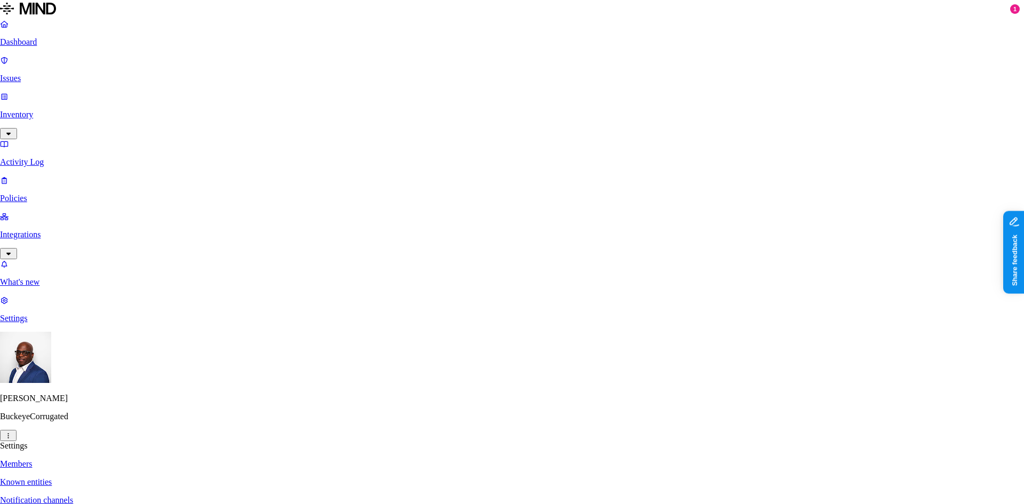
paste input "[EMAIL_ADDRESS][DOMAIN_NAME]"
type input "[EMAIL_ADDRESS][DOMAIN_NAME]"
